Goal: Information Seeking & Learning: Learn about a topic

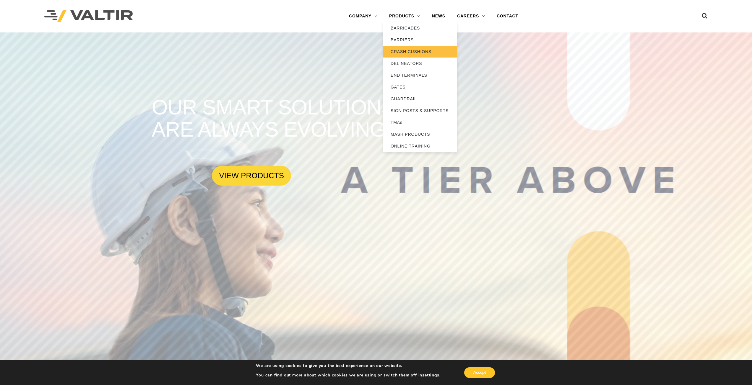
click at [417, 49] on link "CRASH CUSHIONS" at bounding box center [420, 52] width 74 height 12
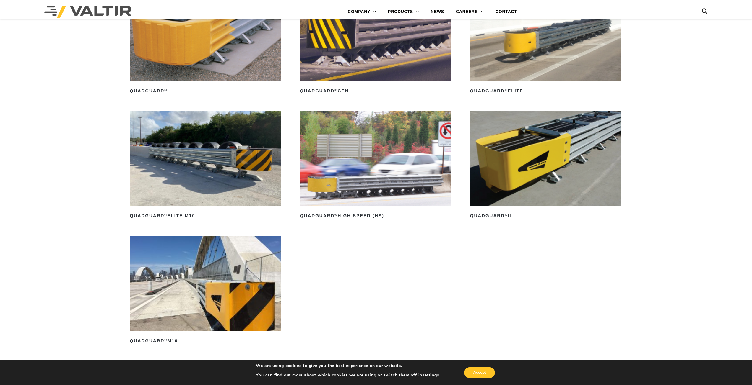
scroll to position [532, 0]
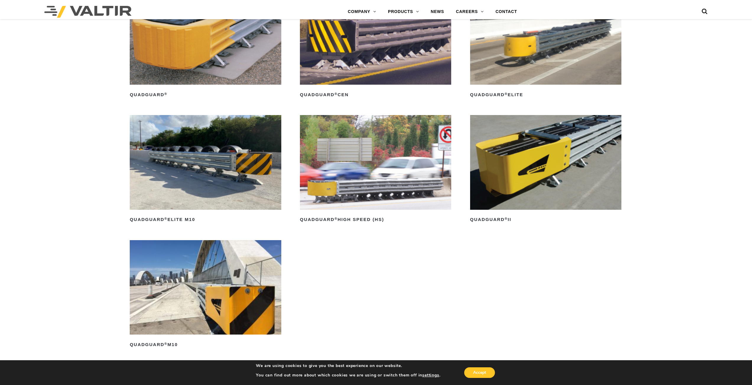
click at [235, 158] on img at bounding box center [205, 162] width 151 height 95
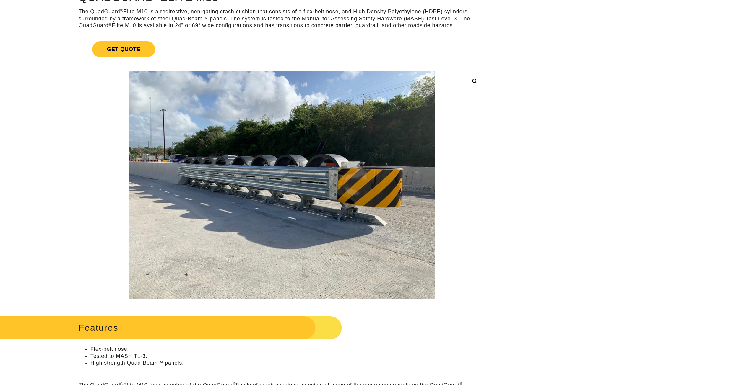
scroll to position [89, 0]
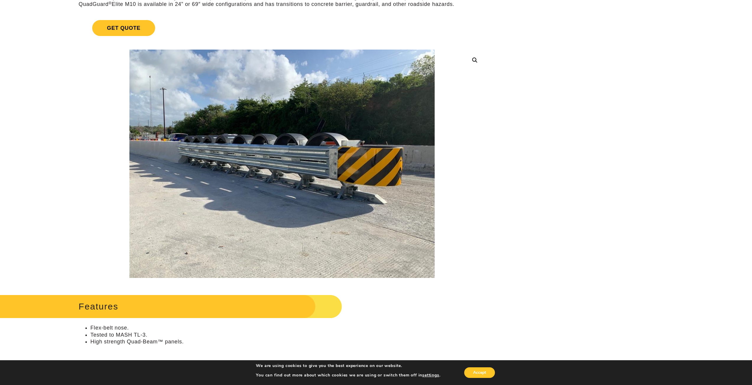
click at [302, 173] on img at bounding box center [281, 164] width 305 height 229
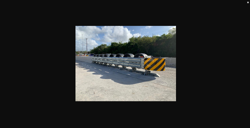
scroll to position [0, 0]
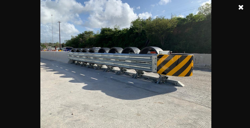
drag, startPoint x: 753, startPoint y: 0, endPoint x: 186, endPoint y: 6, distance: 566.8
click at [186, 6] on img at bounding box center [125, 64] width 171 height 128
